Goal: Task Accomplishment & Management: Use online tool/utility

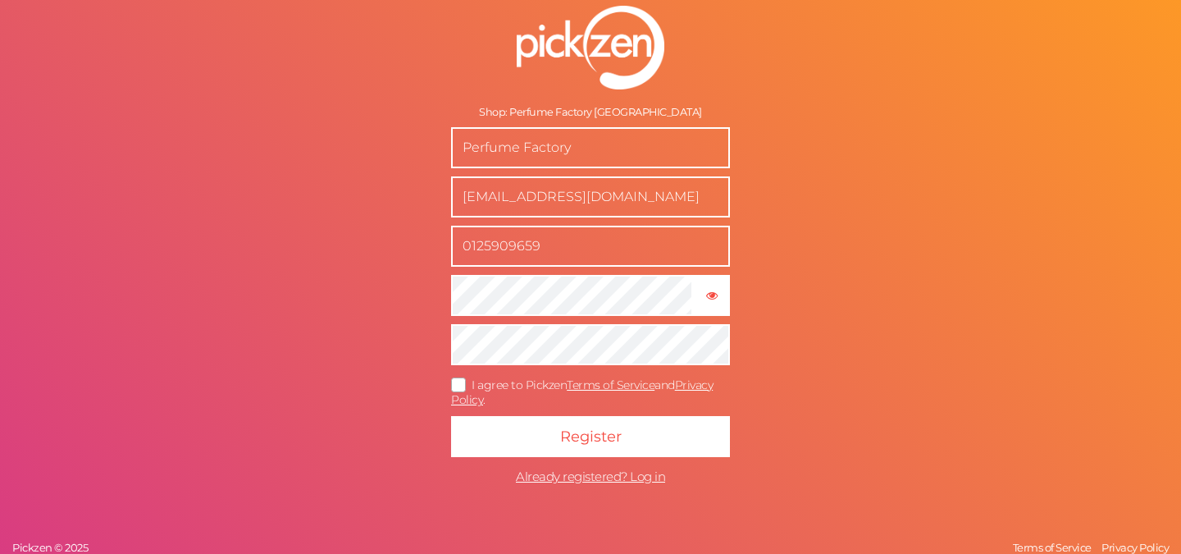
click at [650, 199] on input "[EMAIL_ADDRESS][DOMAIN_NAME]" at bounding box center [590, 196] width 279 height 41
type input "[EMAIL_ADDRESS][DOMAIN_NAME]"
type input "0149321140"
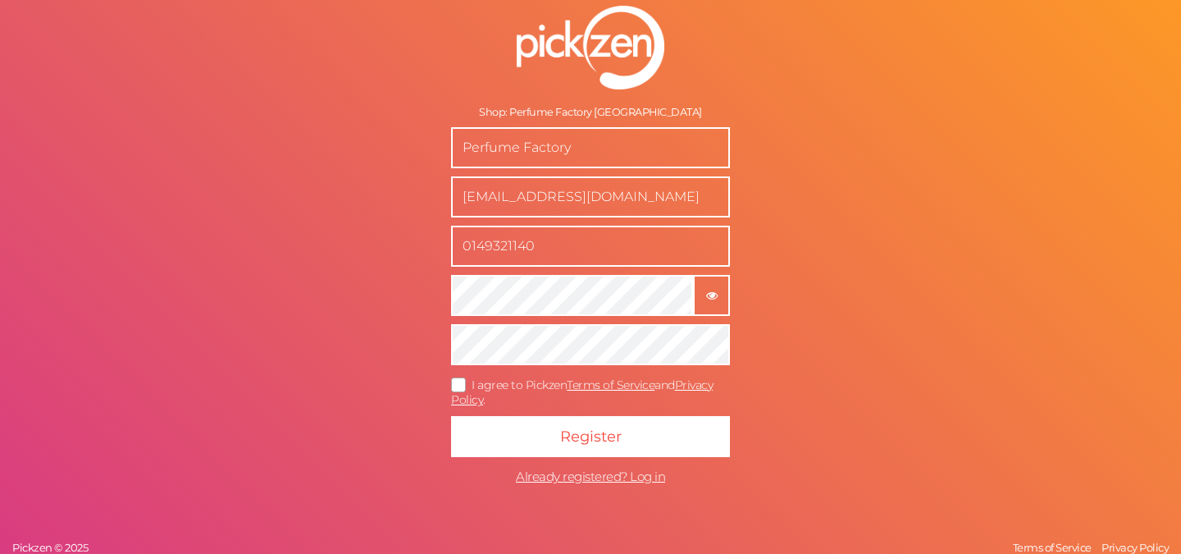
click at [728, 289] on tooltip "× Show password" at bounding box center [712, 295] width 34 height 12
click at [458, 386] on icon at bounding box center [459, 384] width 26 height 9
click at [0, 0] on input "I agree to Pickzen Terms of Service and Privacy Policy ." at bounding box center [0, 0] width 0 height 0
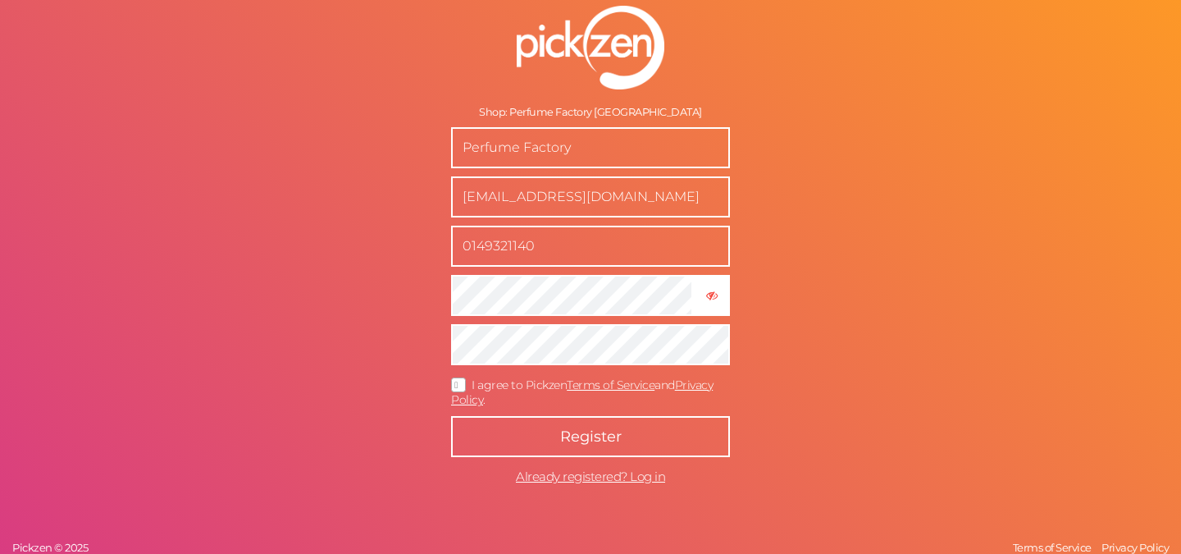
click at [564, 432] on span "Register" at bounding box center [591, 436] width 62 height 18
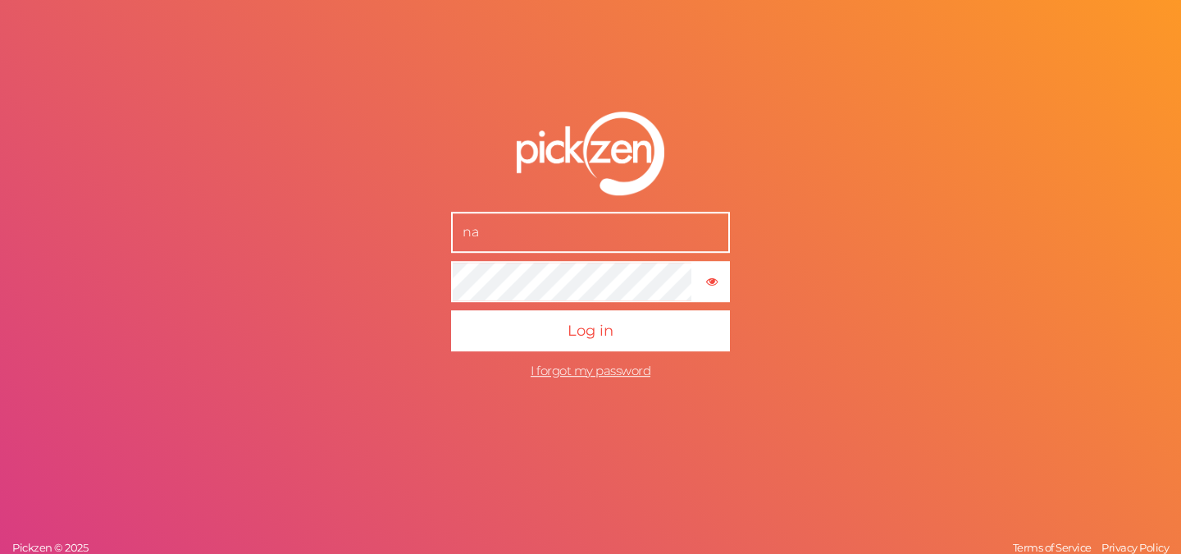
type input "[EMAIL_ADDRESS][DOMAIN_NAME]"
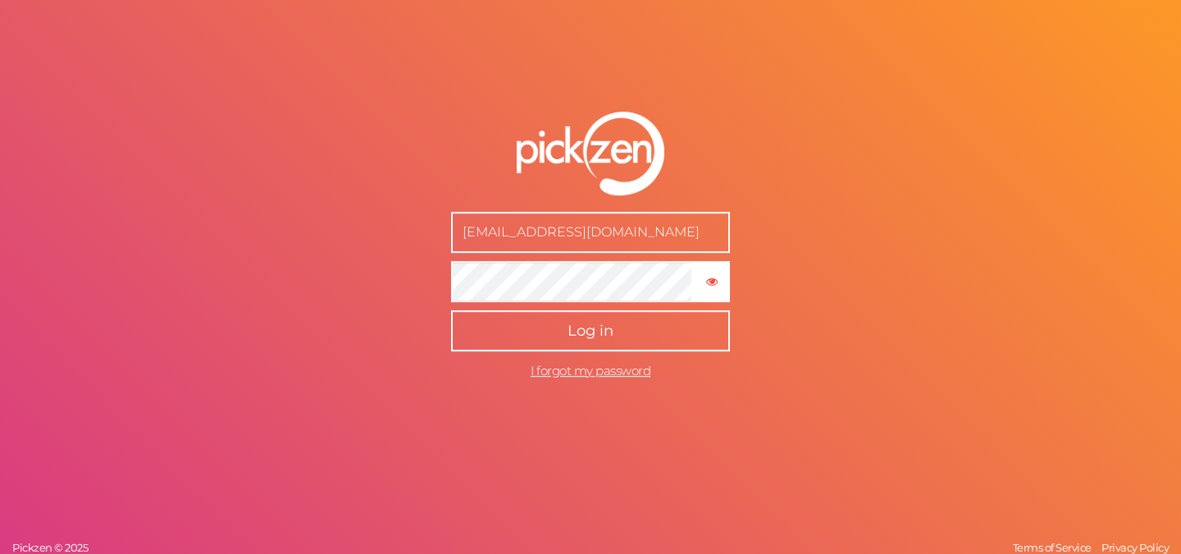
click at [608, 320] on button "Log in" at bounding box center [590, 330] width 279 height 41
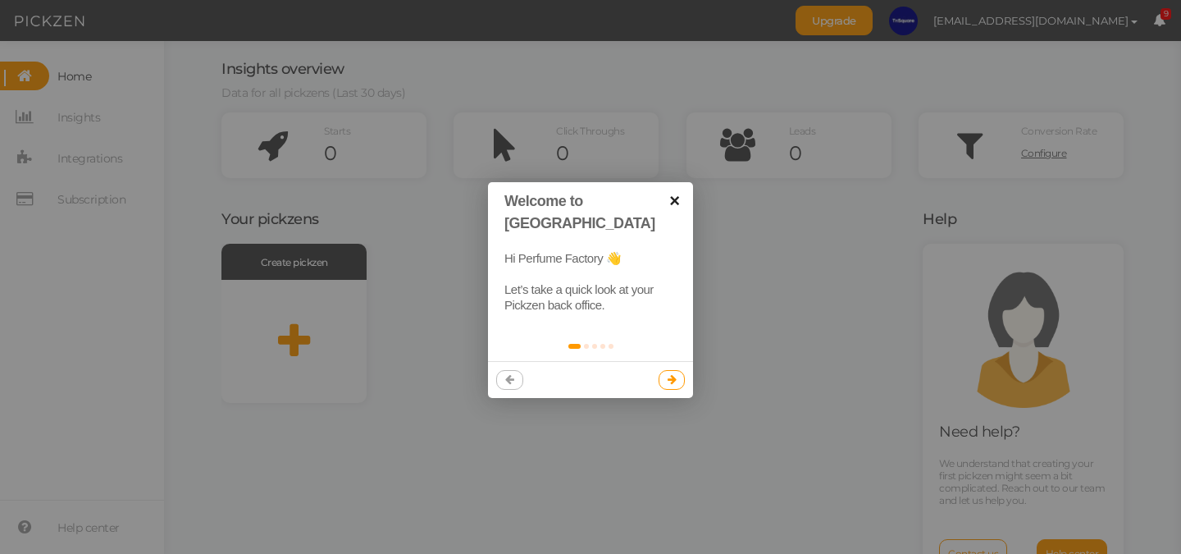
click at [678, 199] on link "×" at bounding box center [674, 200] width 37 height 37
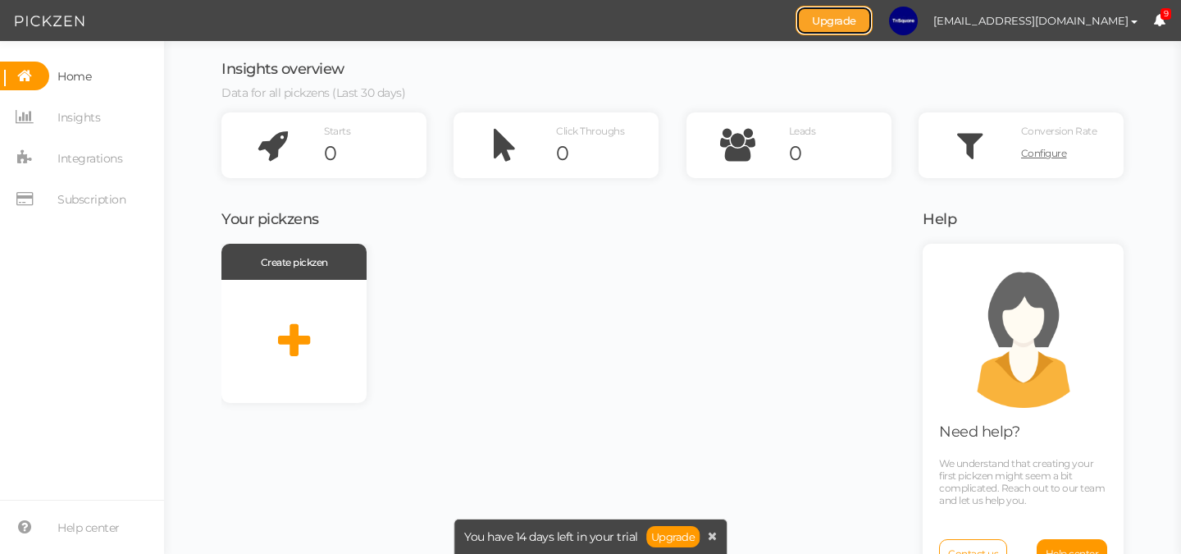
click at [873, 20] on link "Upgrade" at bounding box center [834, 21] width 77 height 30
click at [872, 21] on link "Upgrade" at bounding box center [834, 21] width 77 height 30
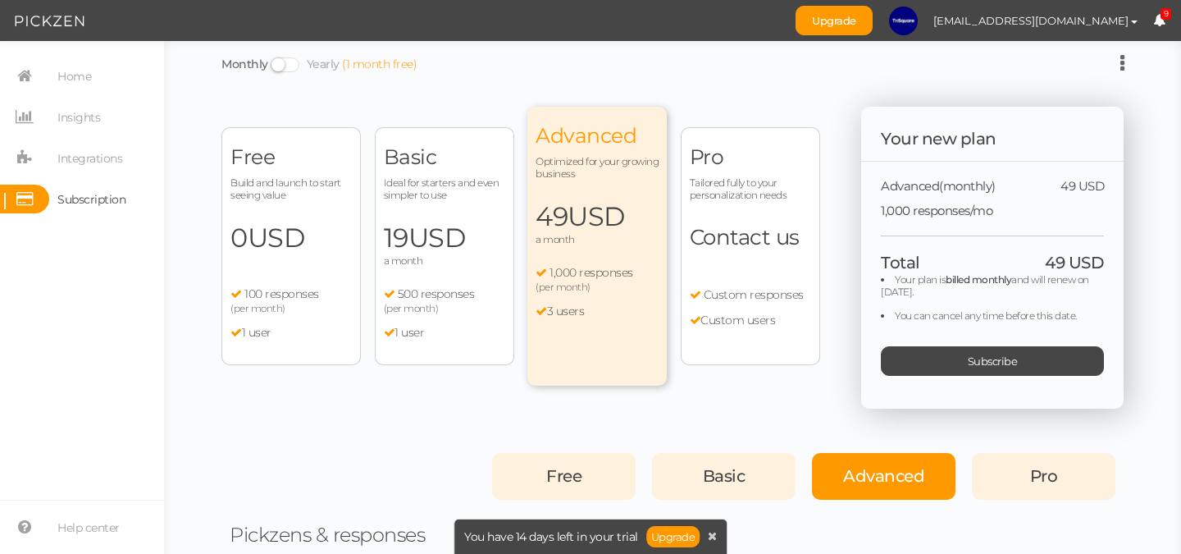
click at [299, 197] on span "Build and launch to start seeing value" at bounding box center [291, 188] width 121 height 25
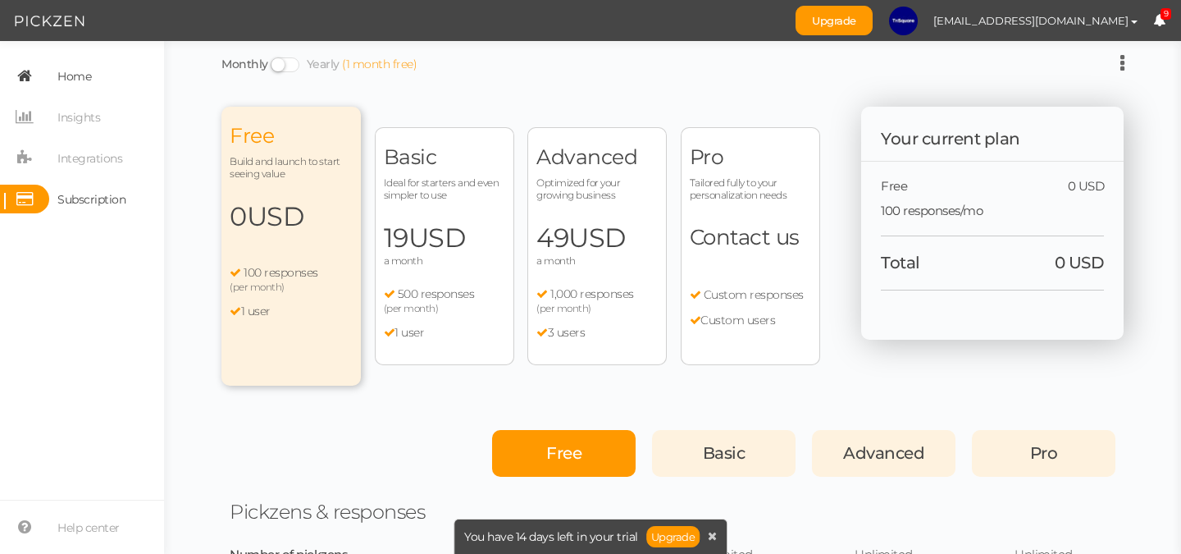
click at [74, 78] on span "Home" at bounding box center [74, 76] width 34 height 26
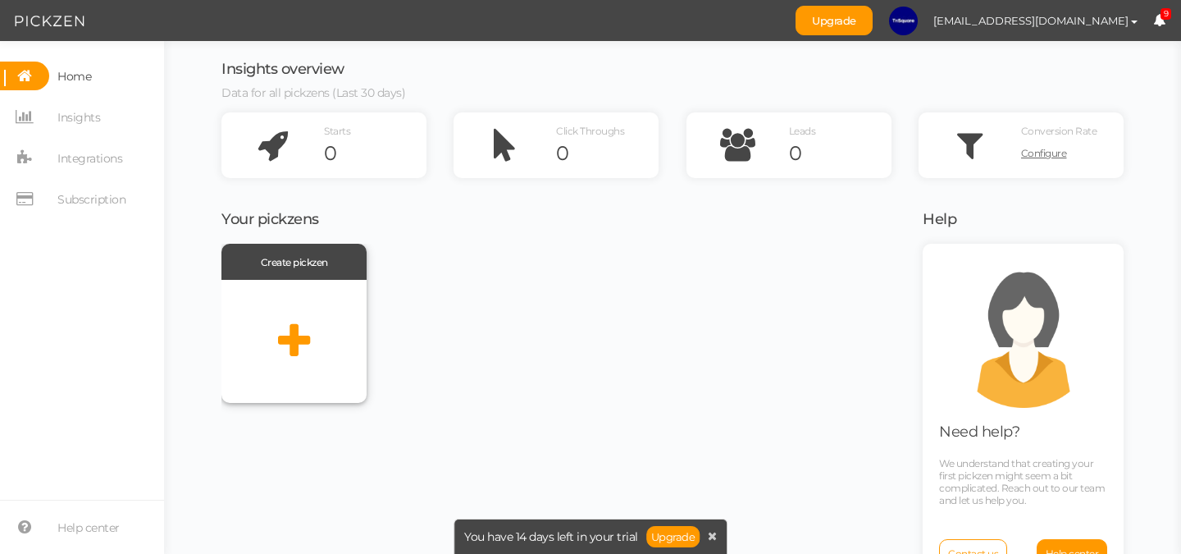
click at [321, 312] on div at bounding box center [293, 341] width 145 height 123
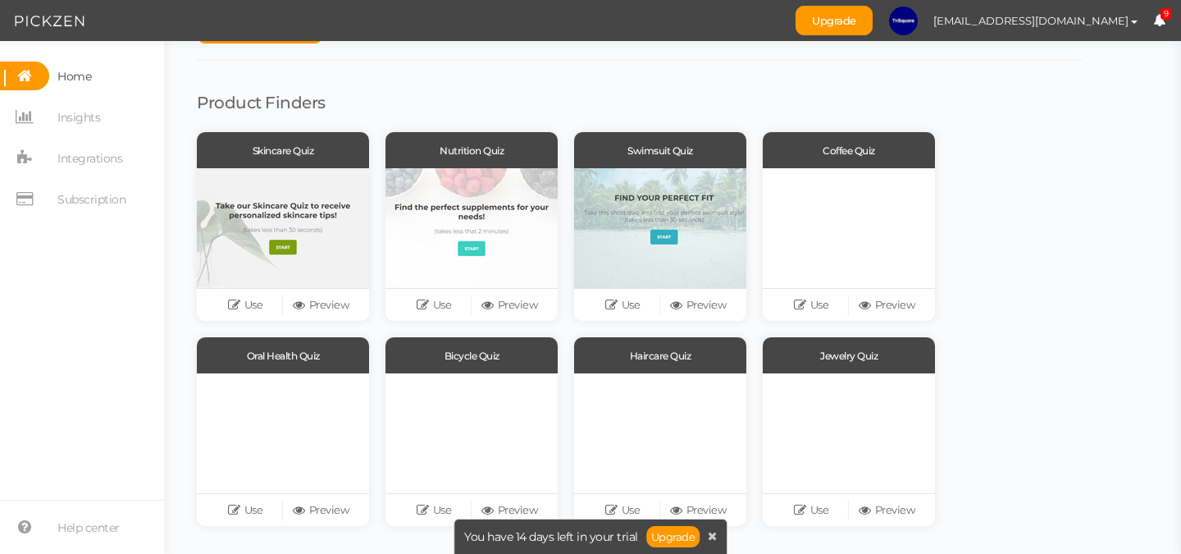
scroll to position [72, 0]
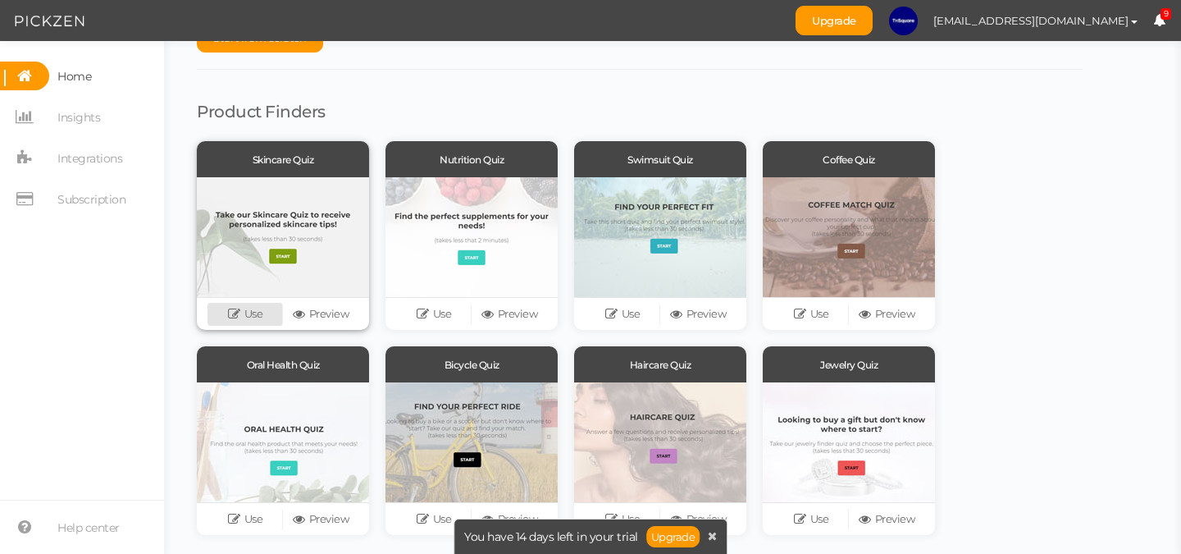
click at [247, 318] on link "Use" at bounding box center [245, 314] width 75 height 23
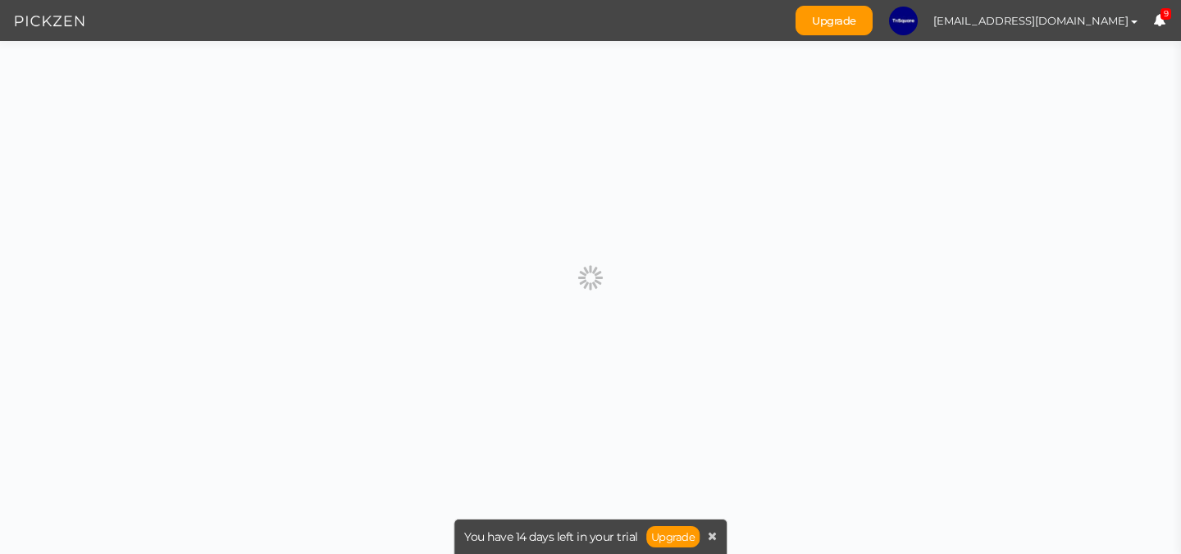
scroll to position [0, 0]
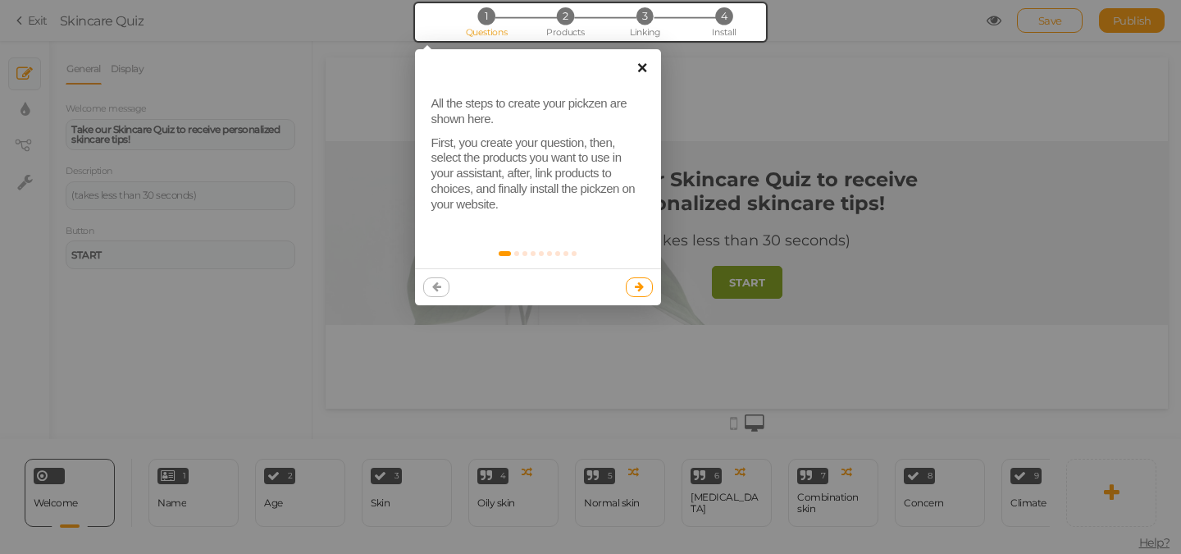
click at [645, 63] on link "×" at bounding box center [642, 67] width 37 height 37
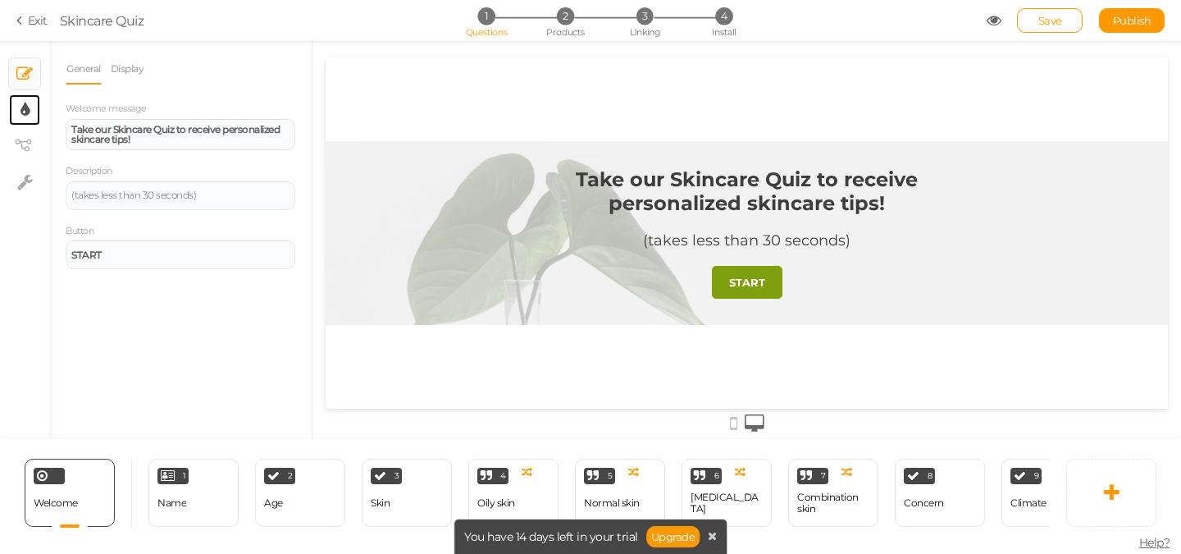
click at [30, 109] on link "× Display settings" at bounding box center [24, 109] width 31 height 31
select select "2"
select select "montserrat"
select select "fade"
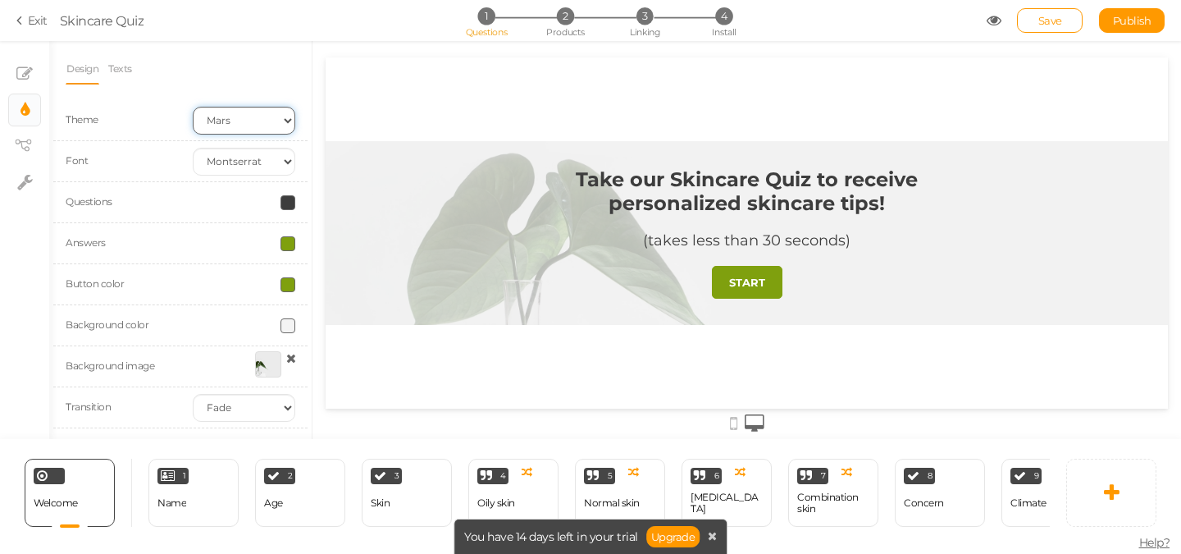
click at [242, 119] on select "Earth Mars" at bounding box center [244, 121] width 103 height 28
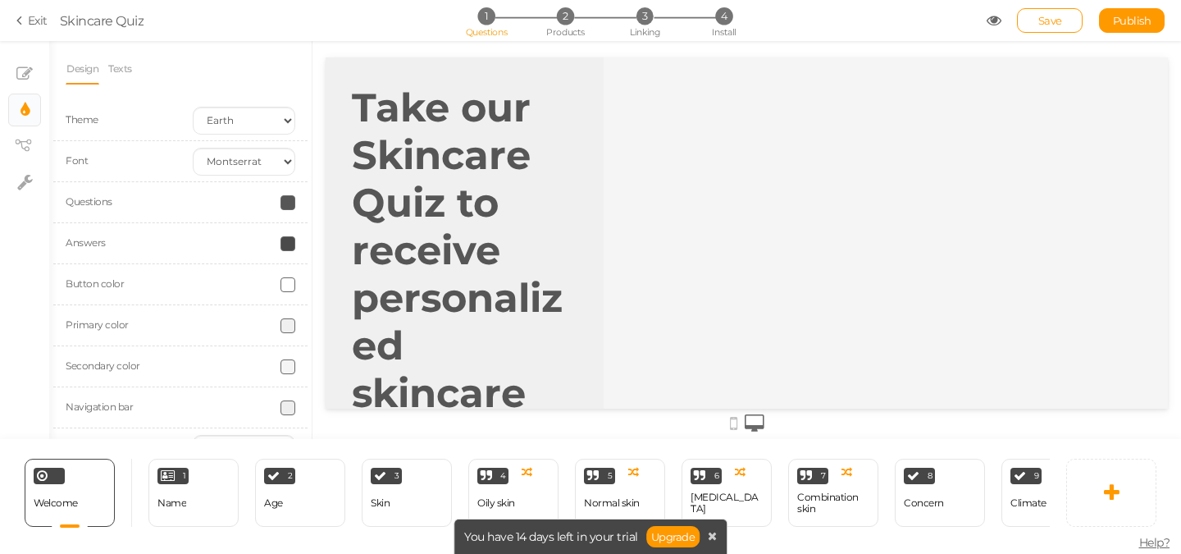
click at [728, 423] on div at bounding box center [747, 422] width 842 height 27
click at [734, 424] on icon at bounding box center [733, 423] width 7 height 18
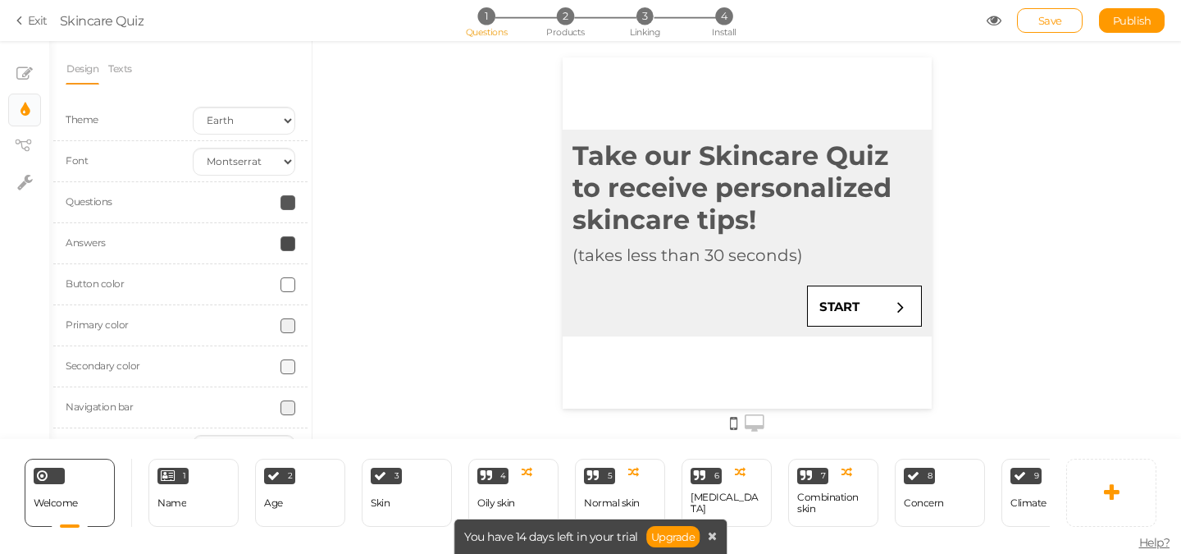
click at [757, 421] on icon at bounding box center [755, 423] width 20 height 18
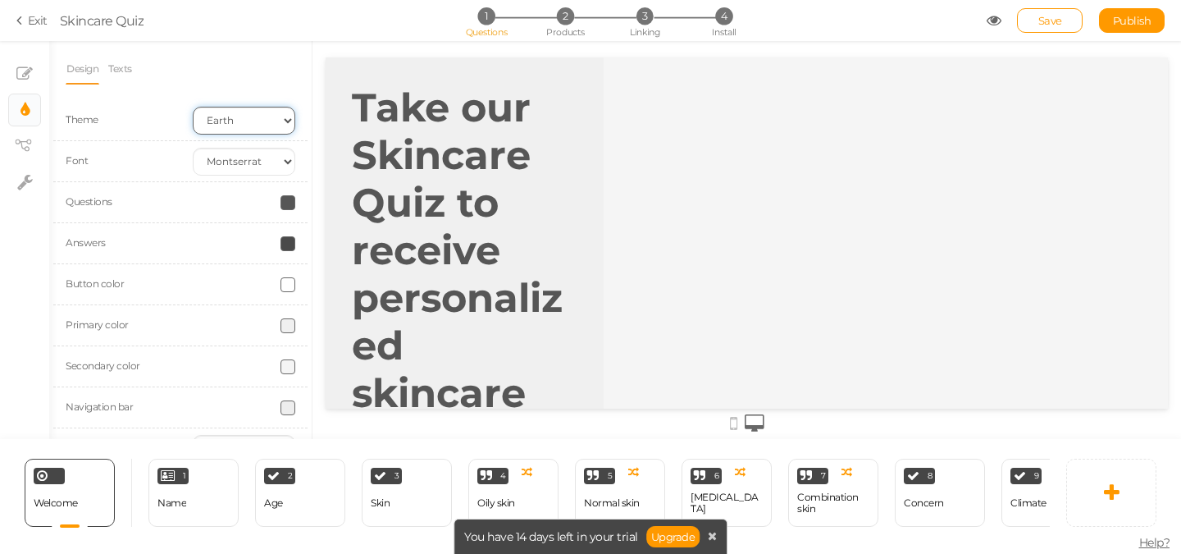
click at [272, 128] on select "Earth Mars" at bounding box center [244, 121] width 103 height 28
select select "2"
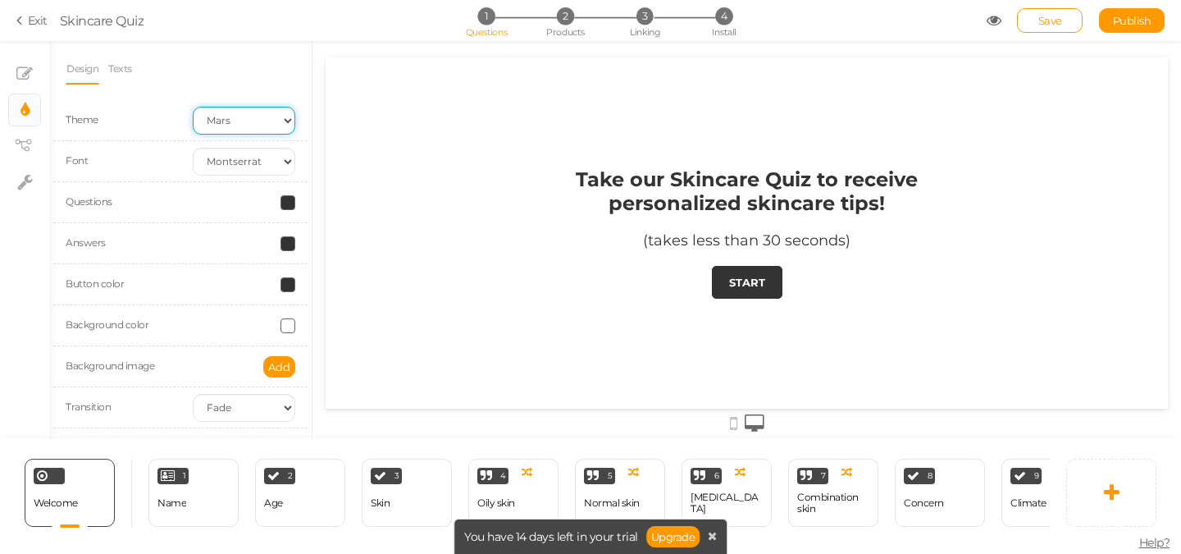
scroll to position [2, 0]
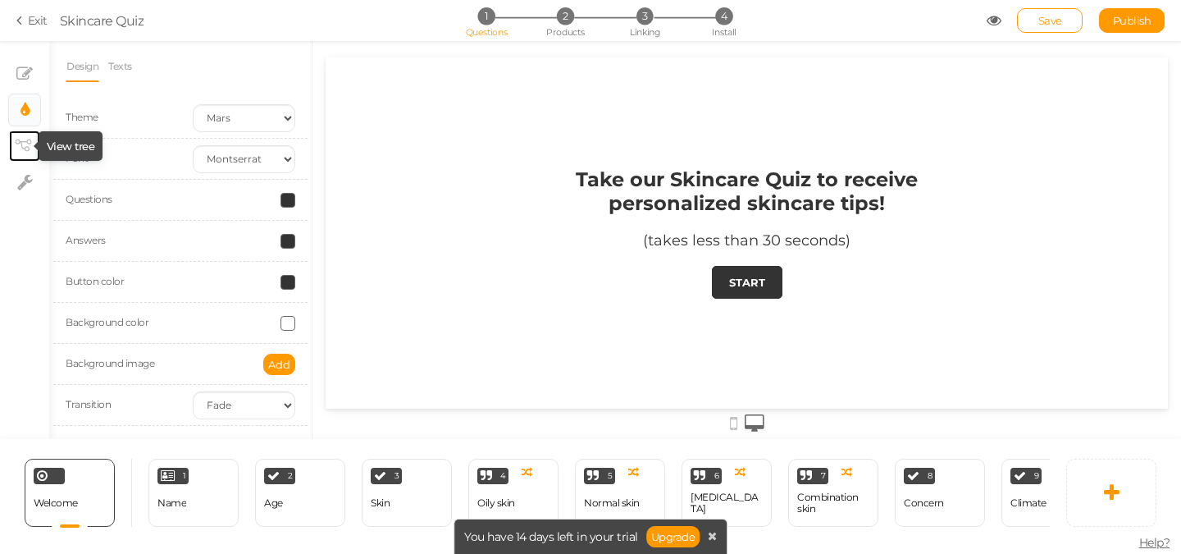
click at [25, 141] on icon at bounding box center [23, 145] width 16 height 12
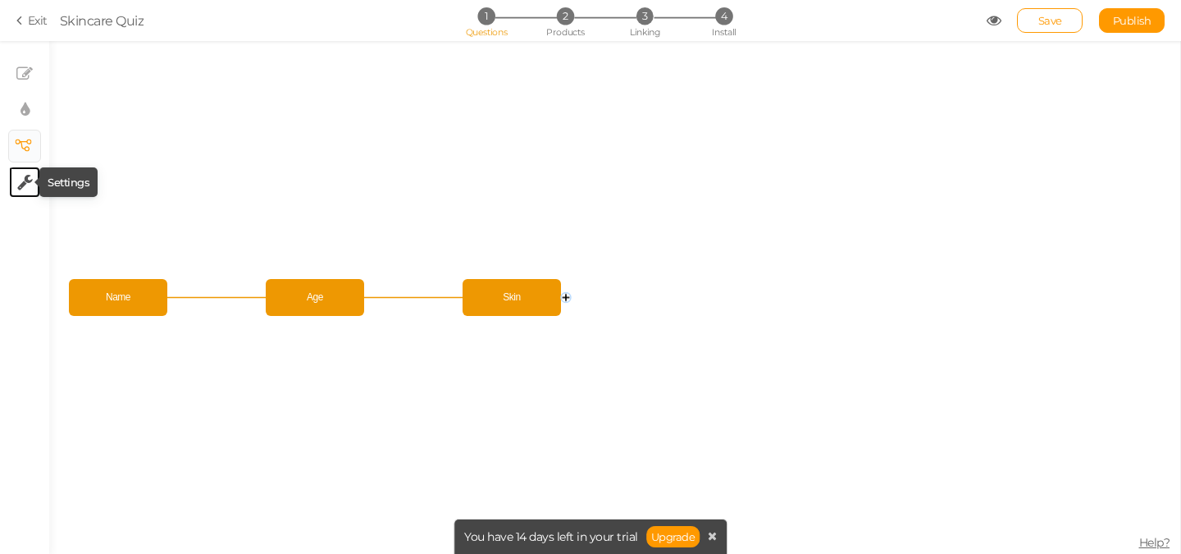
click at [24, 182] on icon at bounding box center [25, 182] width 16 height 16
select select "en"
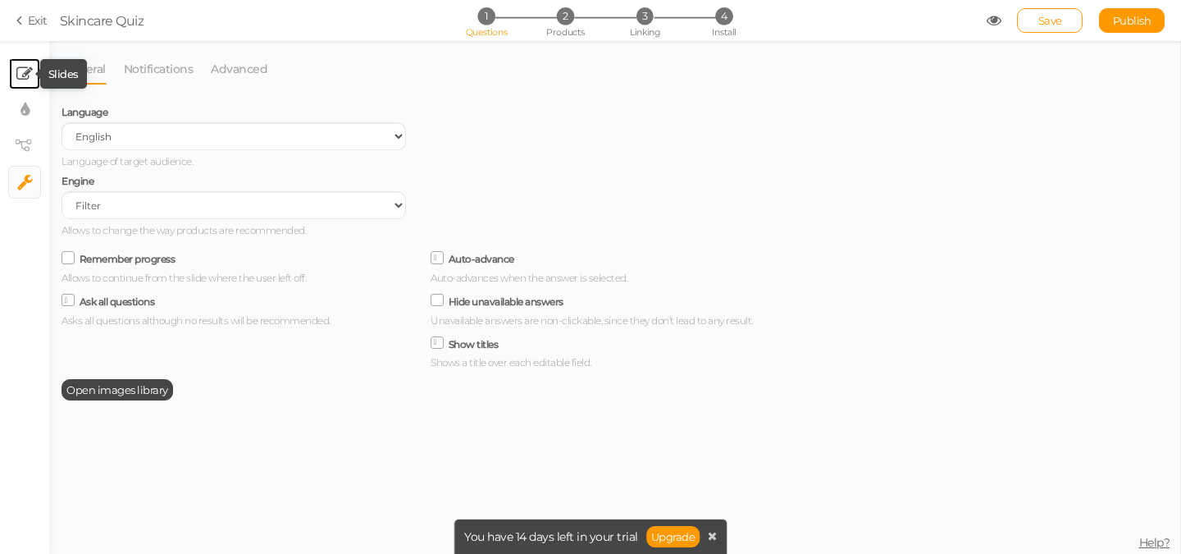
click at [30, 75] on icon at bounding box center [24, 74] width 16 height 16
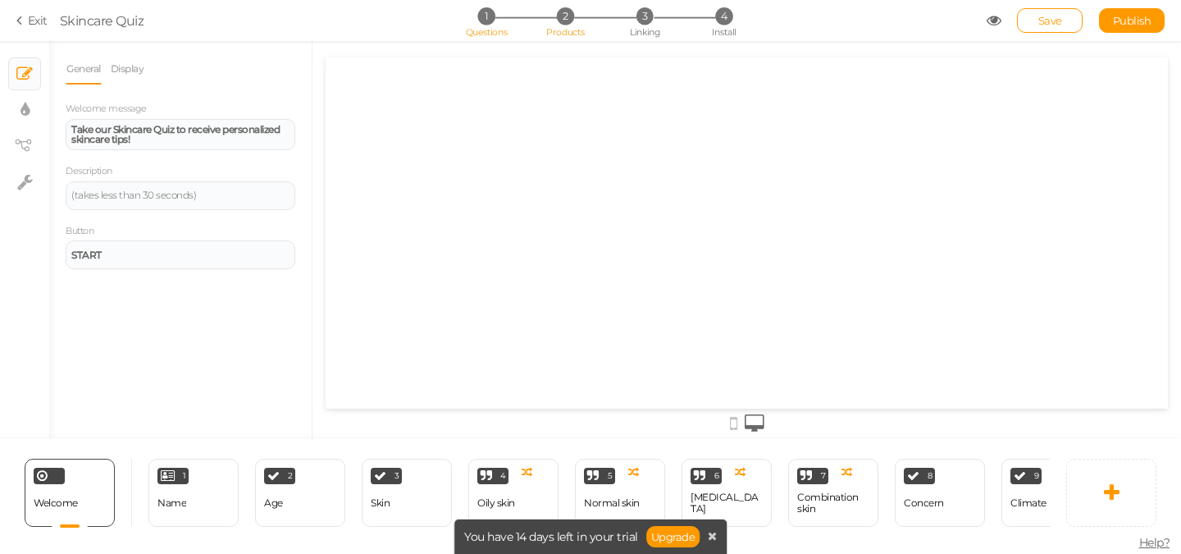
click at [557, 15] on span "2" at bounding box center [565, 15] width 17 height 17
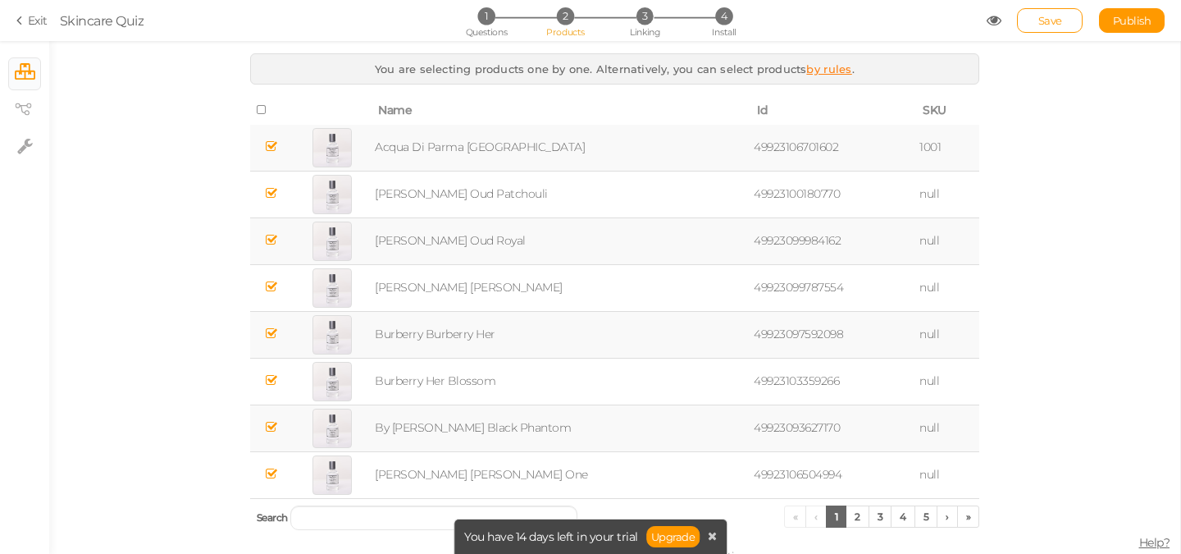
click at [814, 70] on link "by rules" at bounding box center [828, 68] width 45 height 13
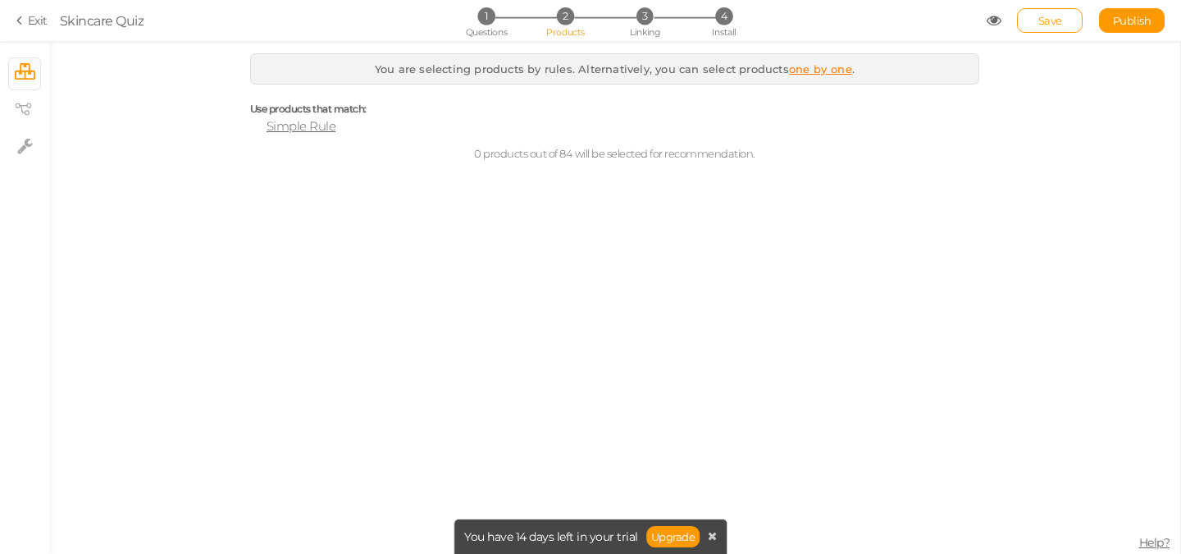
click at [307, 126] on span "Simple Rule" at bounding box center [302, 126] width 70 height 16
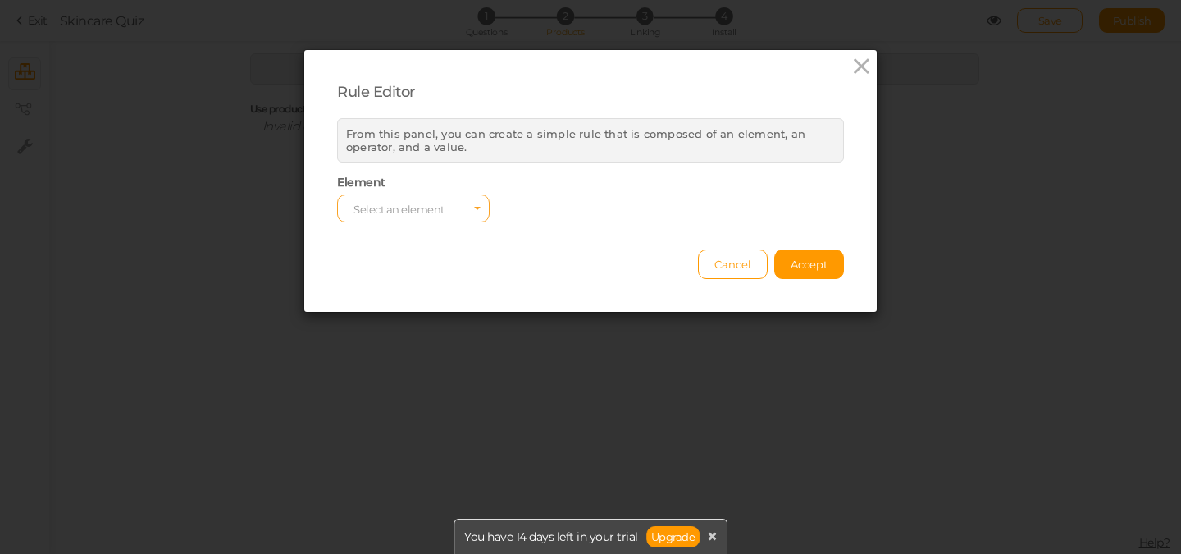
click at [467, 208] on span "Select an element" at bounding box center [413, 208] width 153 height 28
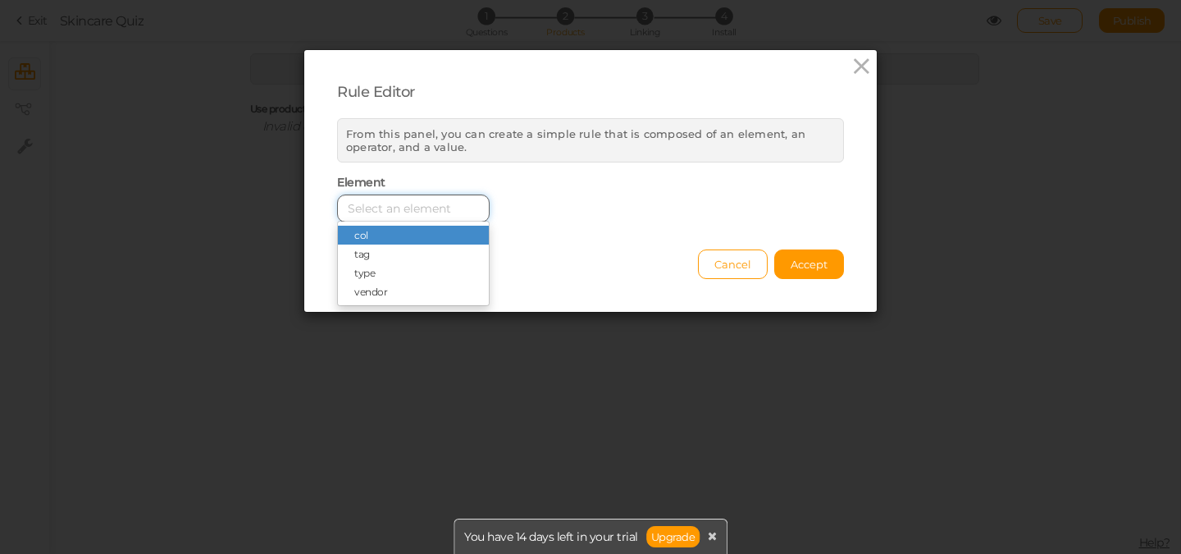
click at [466, 208] on input "Select box" at bounding box center [413, 208] width 153 height 28
click at [851, 69] on icon at bounding box center [862, 66] width 24 height 25
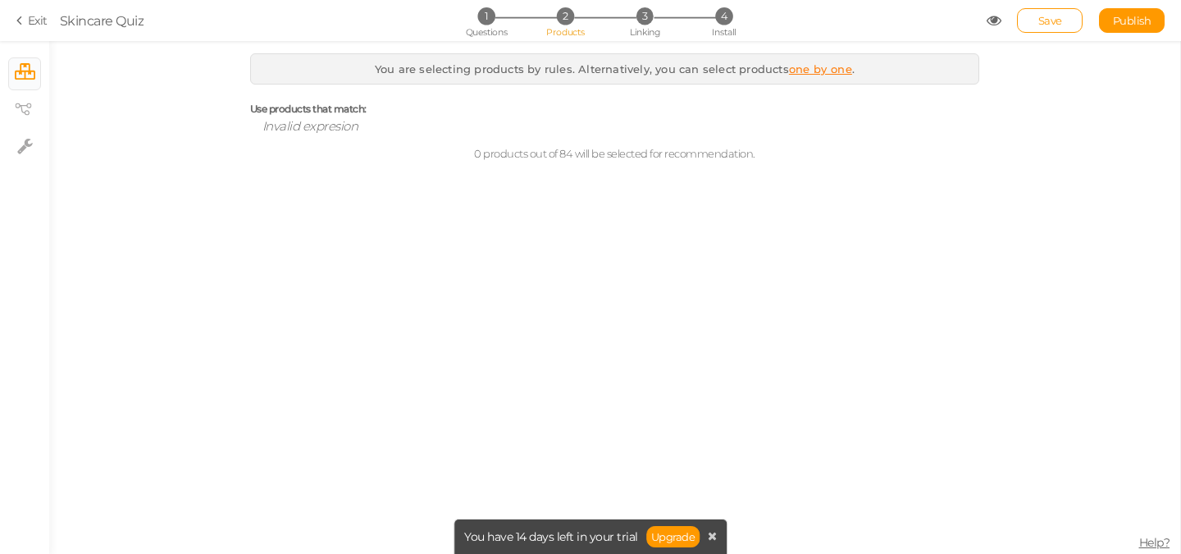
click at [646, 25] on div "1 Questions 2 Products 3 Linking 4 Install" at bounding box center [590, 22] width 344 height 30
click at [646, 17] on span "3" at bounding box center [645, 15] width 17 height 17
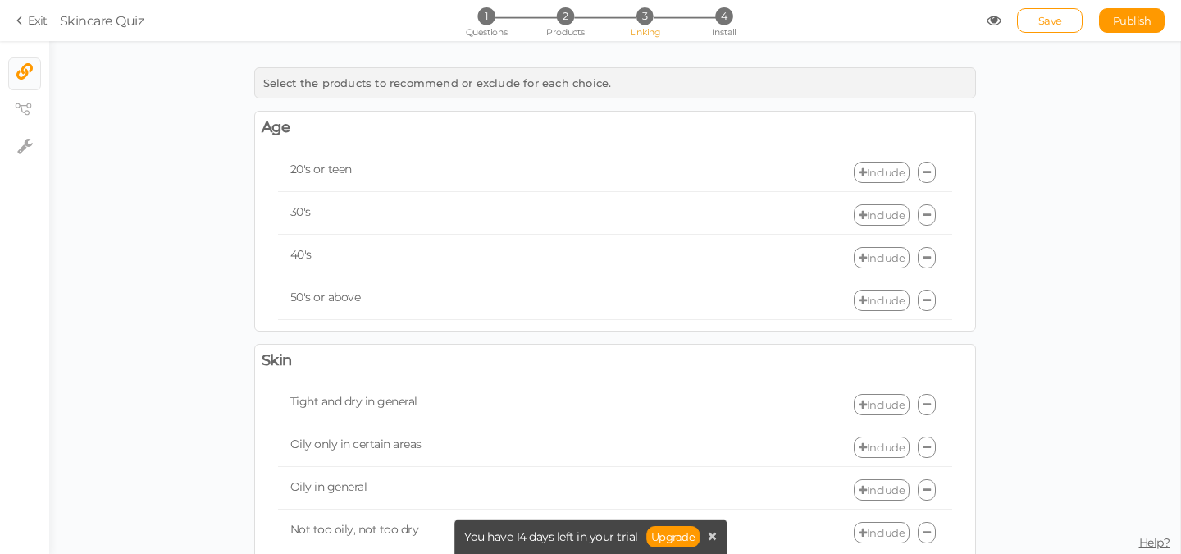
scroll to position [0, 0]
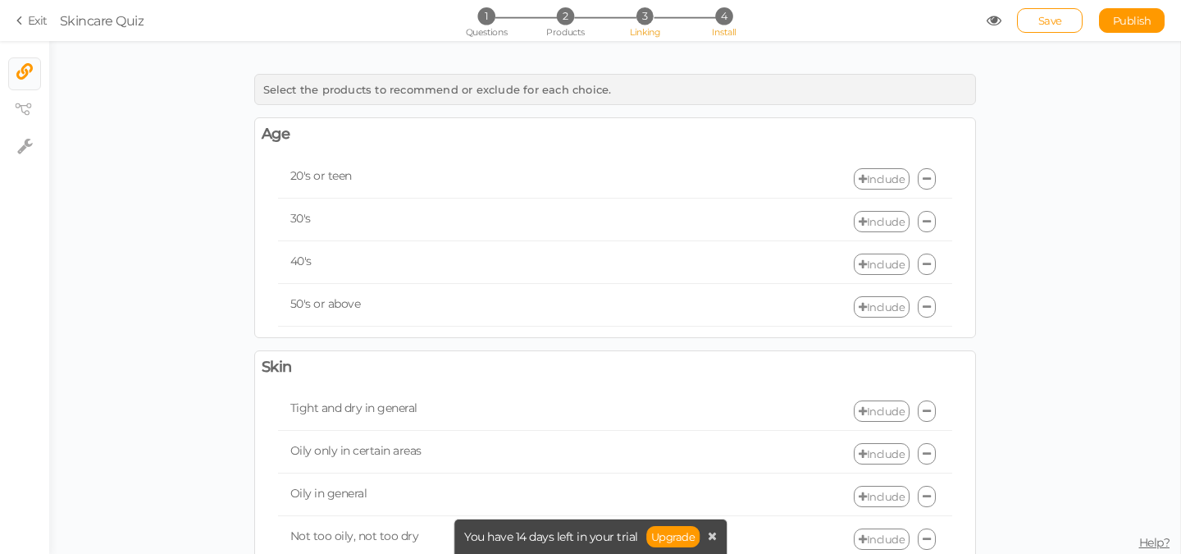
click at [726, 13] on span "4" at bounding box center [723, 15] width 17 height 17
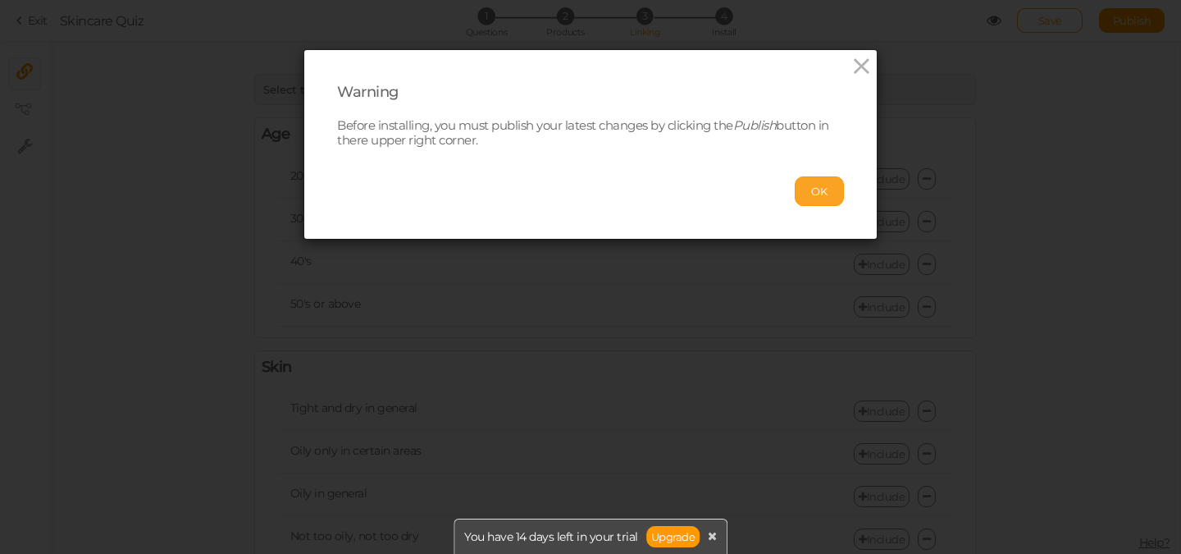
click at [825, 185] on button "OK" at bounding box center [819, 191] width 49 height 30
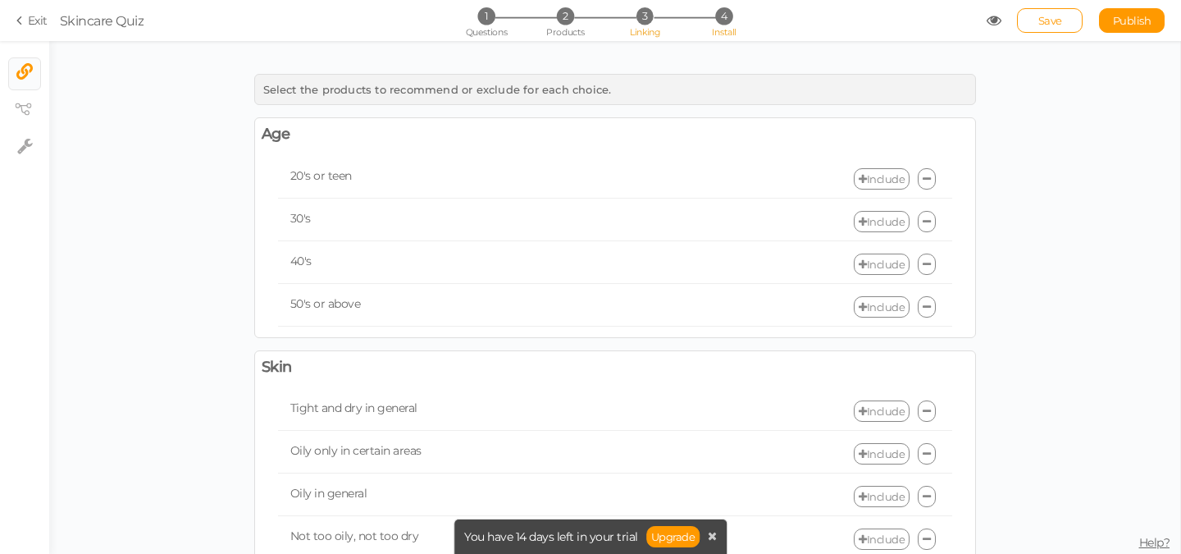
click at [730, 26] on span "Install" at bounding box center [724, 31] width 24 height 11
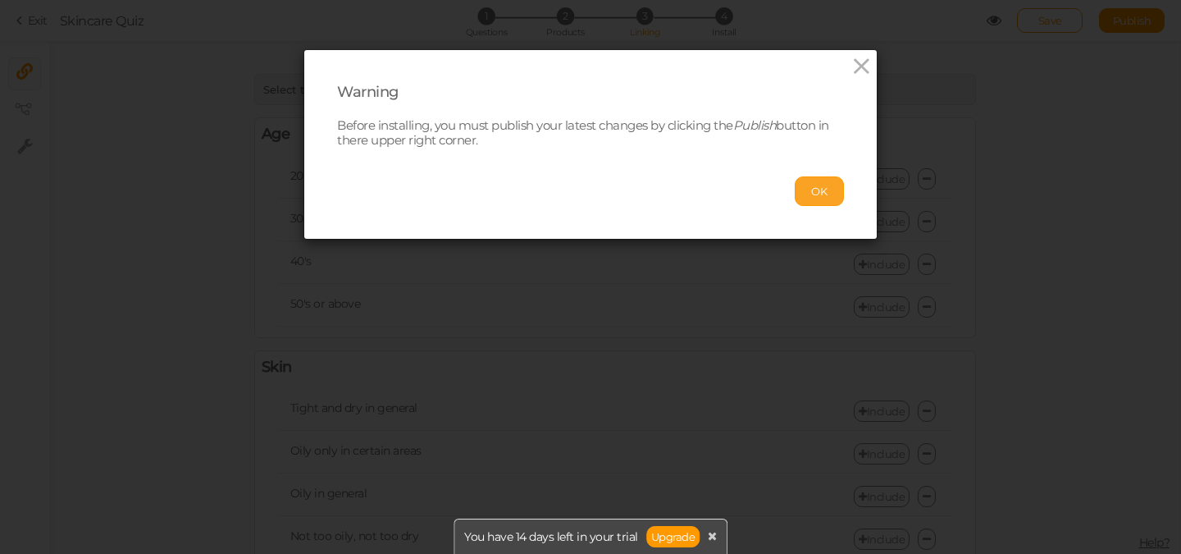
click at [805, 186] on button "OK" at bounding box center [819, 191] width 49 height 30
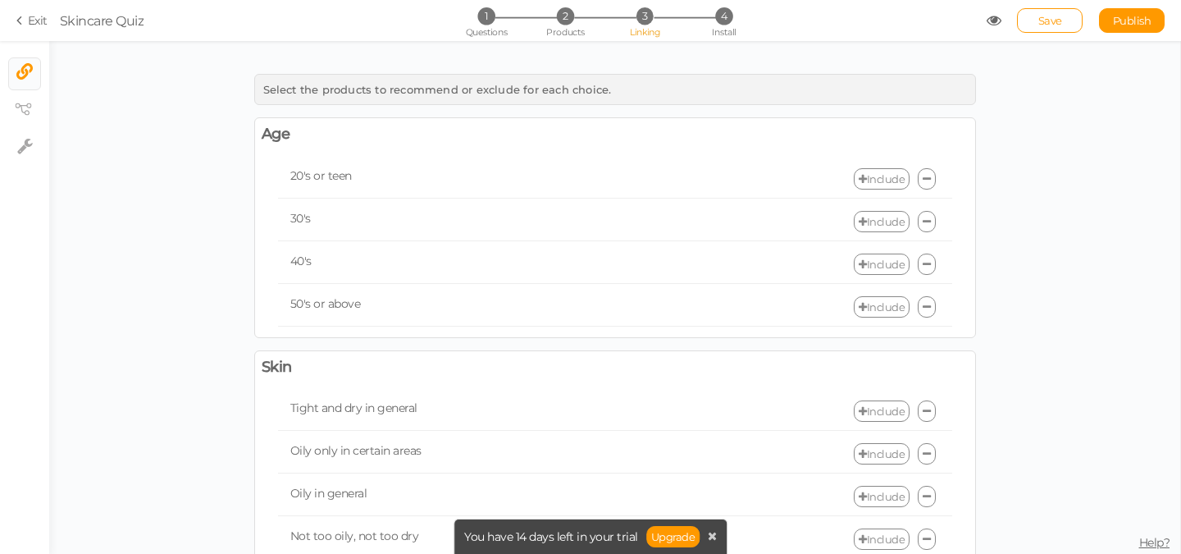
click at [24, 21] on icon at bounding box center [21, 20] width 11 height 15
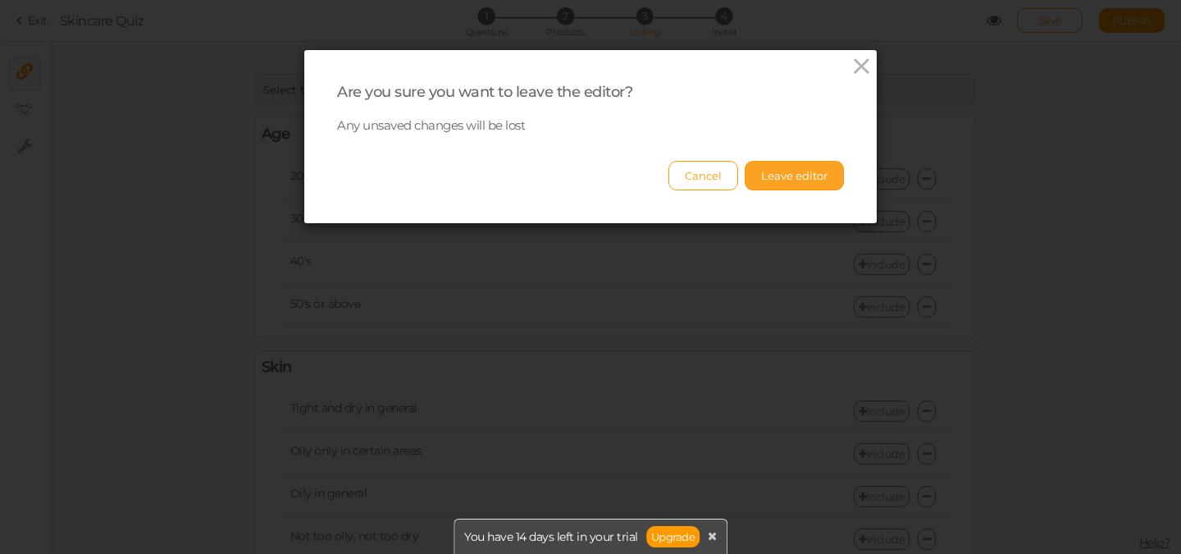
click at [794, 180] on button "Leave editor" at bounding box center [794, 176] width 99 height 30
